Goal: Transaction & Acquisition: Purchase product/service

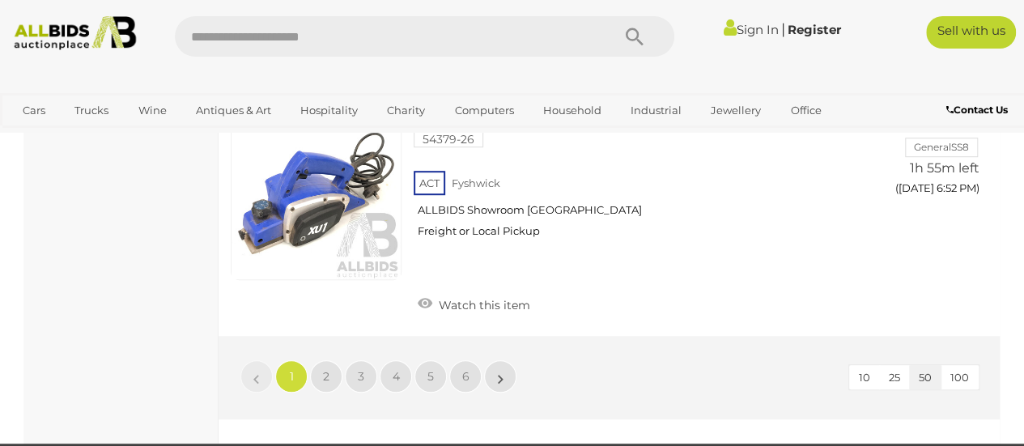
scroll to position [12724, 0]
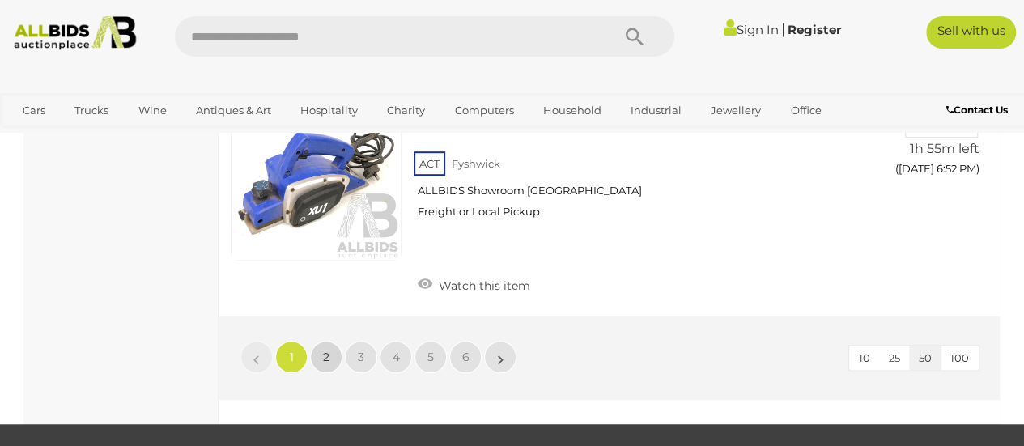
click at [324, 350] on span "2" at bounding box center [326, 357] width 6 height 15
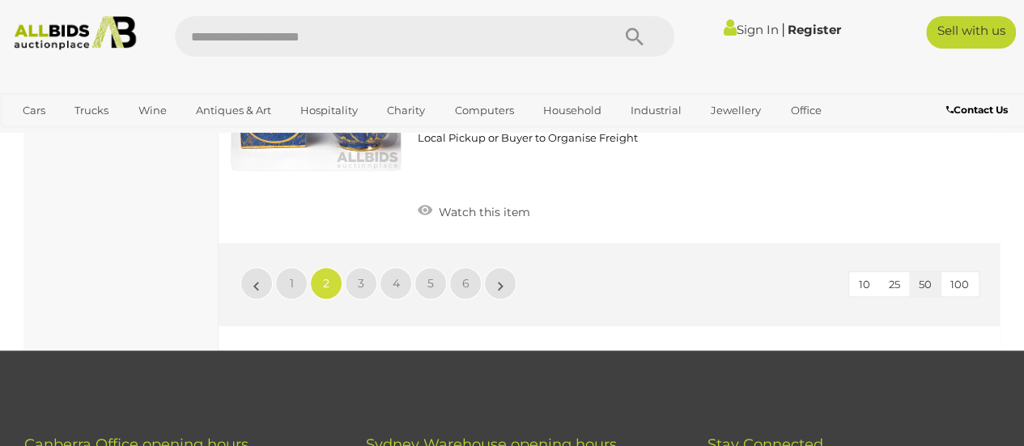
scroll to position [12839, 0]
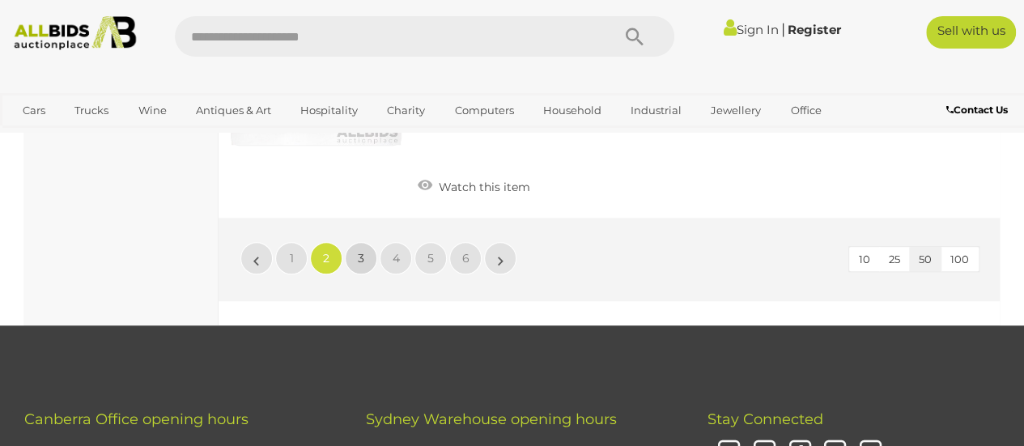
click at [360, 251] on span "3" at bounding box center [361, 258] width 6 height 15
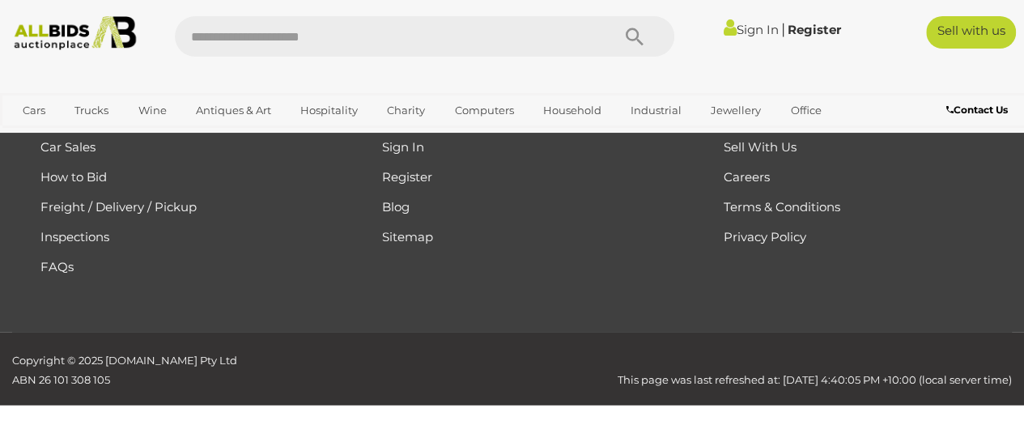
scroll to position [83, 0]
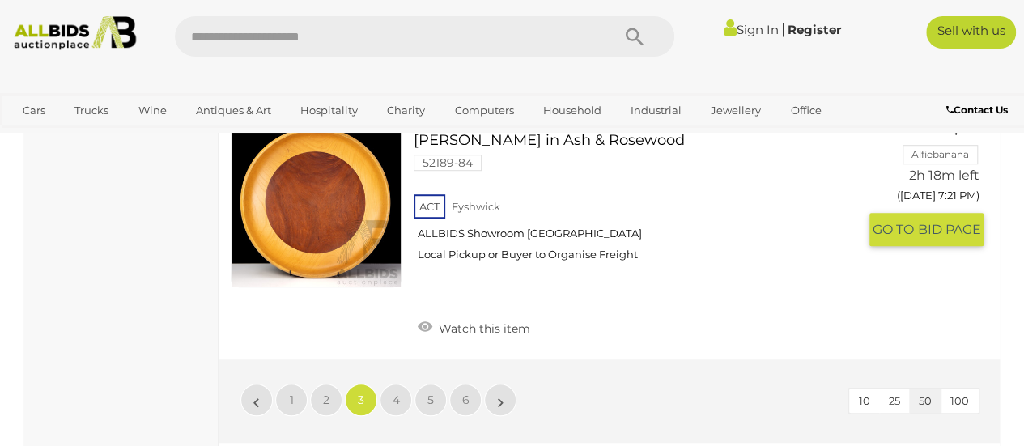
scroll to position [12774, 0]
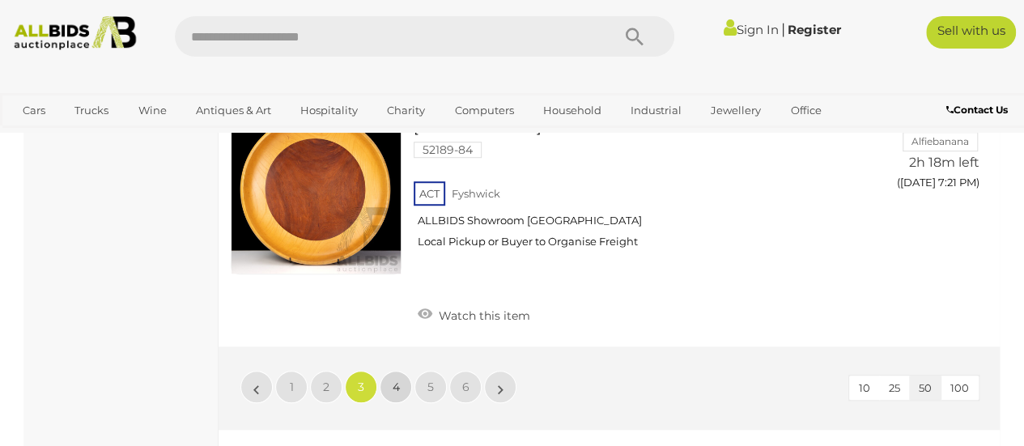
click at [398, 380] on span "4" at bounding box center [396, 387] width 7 height 15
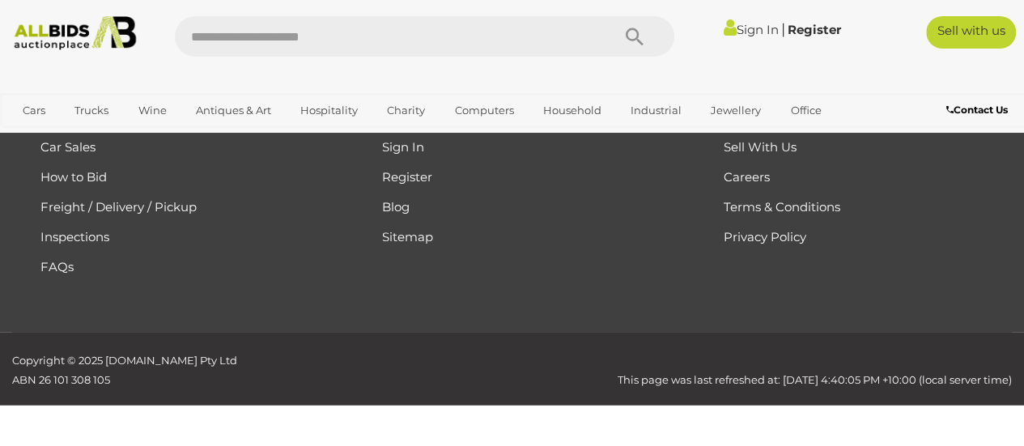
scroll to position [83, 0]
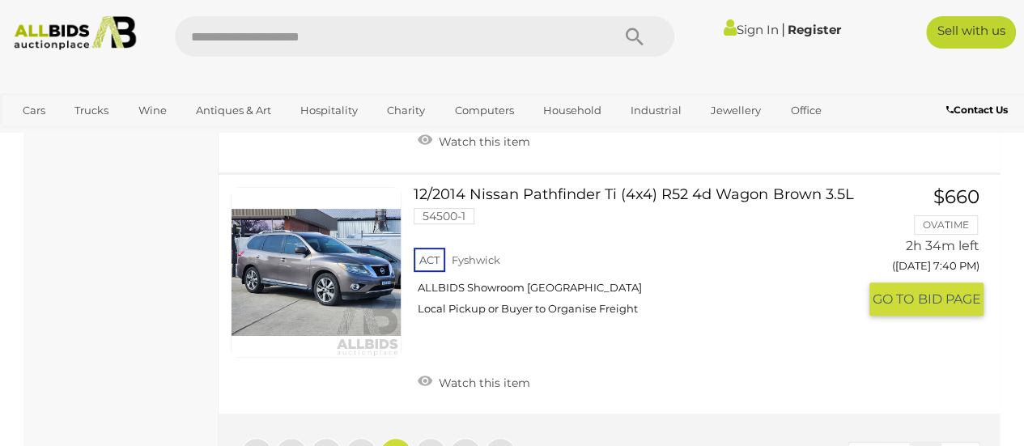
scroll to position [12612, 0]
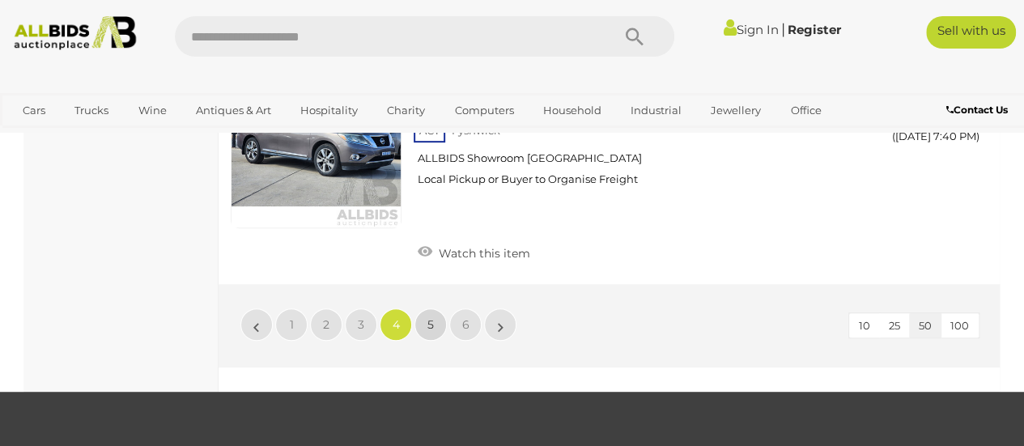
click at [431, 308] on link "5" at bounding box center [430, 324] width 32 height 32
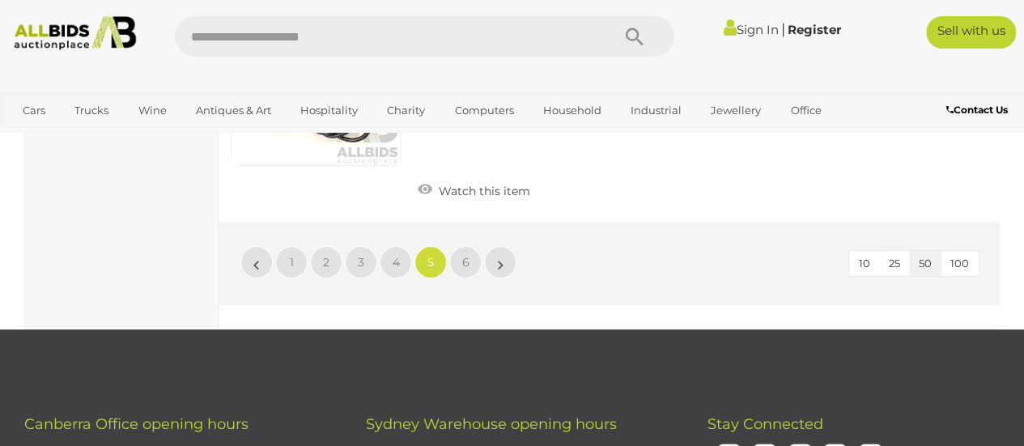
scroll to position [12418, 0]
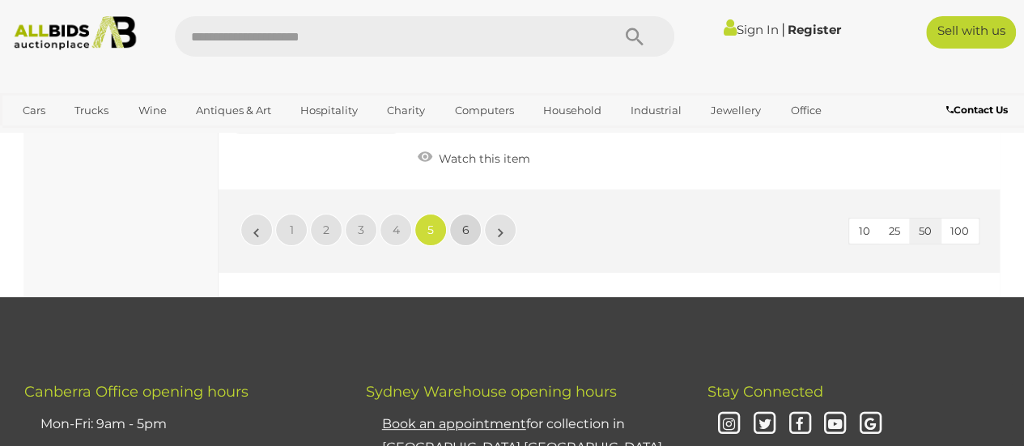
click at [465, 223] on span "6" at bounding box center [465, 230] width 7 height 15
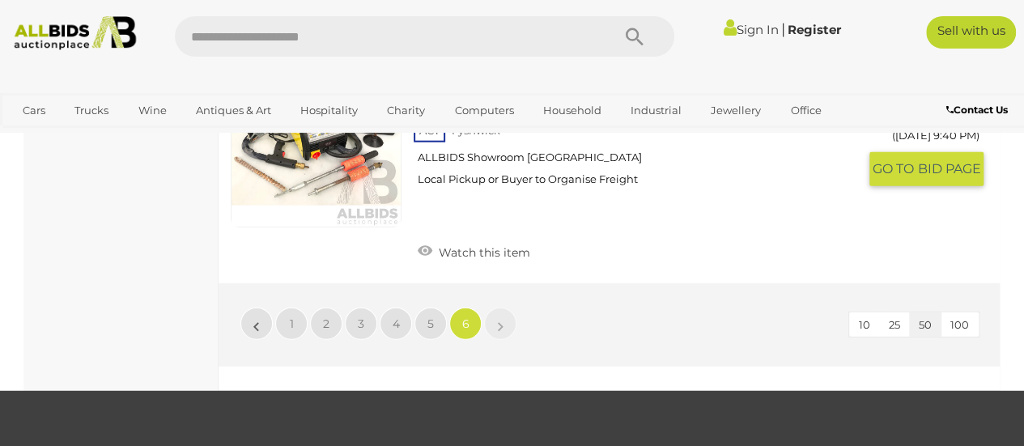
scroll to position [1960, 0]
